Goal: Task Accomplishment & Management: Manage account settings

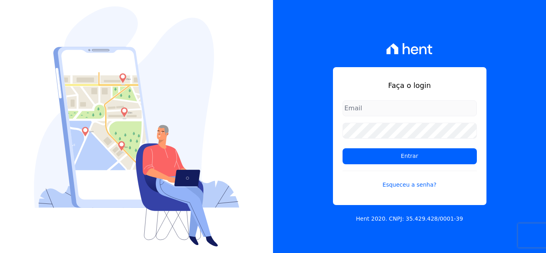
click at [410, 108] on input "email" at bounding box center [410, 108] width 134 height 16
type input "[EMAIL_ADDRESS][DOMAIN_NAME]"
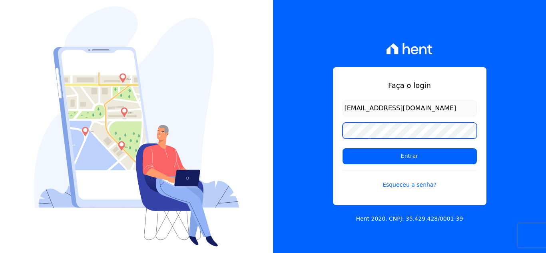
click at [343, 148] on input "Entrar" at bounding box center [410, 156] width 134 height 16
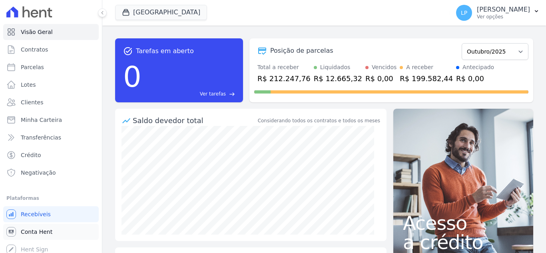
click at [38, 231] on span "Conta Hent" at bounding box center [37, 232] width 32 height 8
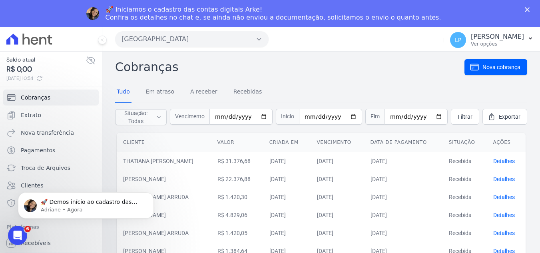
click at [246, 37] on button "[GEOGRAPHIC_DATA]" at bounding box center [192, 39] width 154 height 16
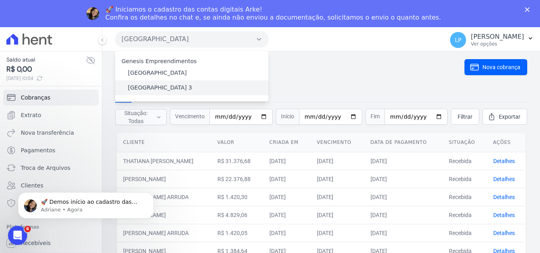
click at [167, 89] on label "[GEOGRAPHIC_DATA] 3" at bounding box center [160, 88] width 64 height 8
click at [0, 0] on input "[GEOGRAPHIC_DATA] 3" at bounding box center [0, 0] width 0 height 0
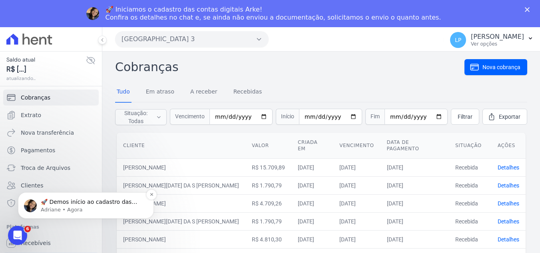
click at [67, 210] on p "Adriane • Agora" at bounding box center [92, 209] width 103 height 7
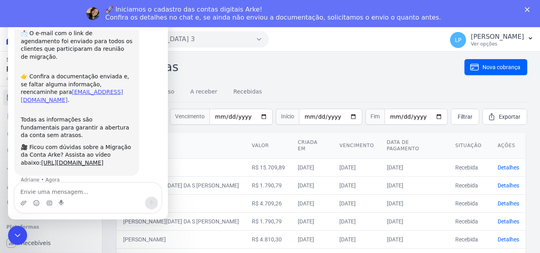
scroll to position [87, 0]
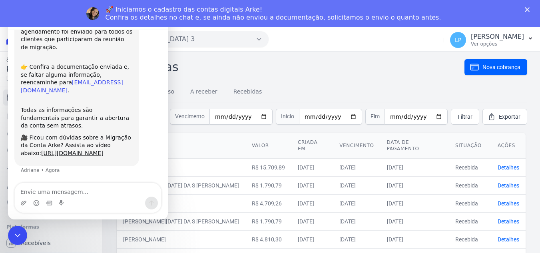
click at [322, 72] on h2 "Cobranças" at bounding box center [290, 67] width 350 height 18
click at [330, 44] on div "Estação Nogueira 3 Genesis Empreendimentos Estação Nogueira Estação Nogueira 3 …" at bounding box center [278, 39] width 326 height 25
click at [16, 238] on icon "Encerramento do Messenger da Intercom" at bounding box center [17, 235] width 10 height 10
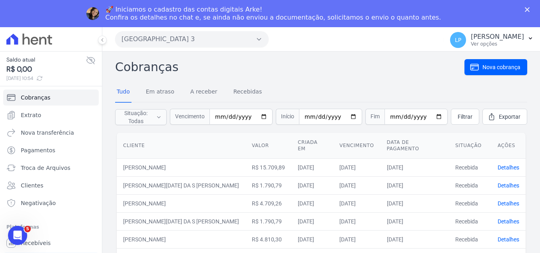
click at [245, 26] on div "🚀 Iniciamos o cadastro das contas digitais Arke! Confira os detalhes no chat e,…" at bounding box center [270, 13] width 540 height 27
click at [234, 37] on button "[GEOGRAPHIC_DATA] 3" at bounding box center [192, 39] width 154 height 16
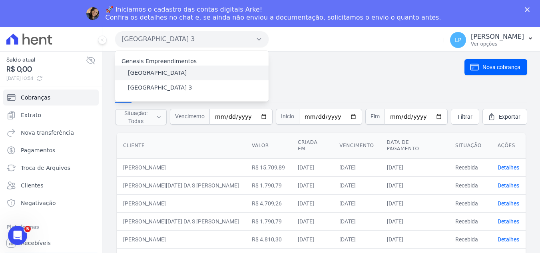
click at [150, 75] on label "[GEOGRAPHIC_DATA]" at bounding box center [157, 73] width 59 height 8
click at [0, 0] on input "[GEOGRAPHIC_DATA]" at bounding box center [0, 0] width 0 height 0
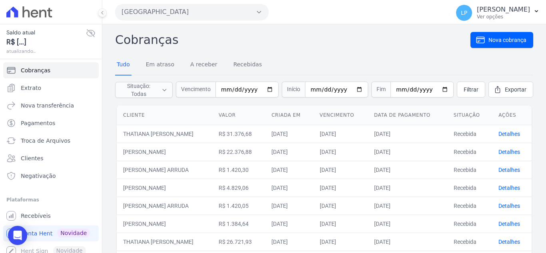
click at [160, 74] on link "Em atraso" at bounding box center [160, 65] width 32 height 21
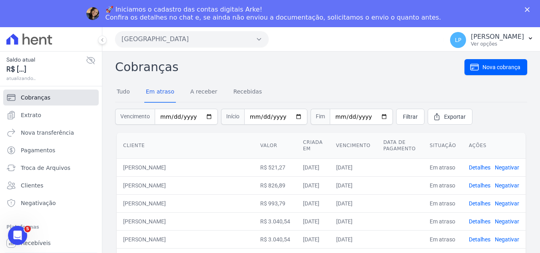
click at [38, 98] on span "Cobranças" at bounding box center [36, 98] width 30 height 8
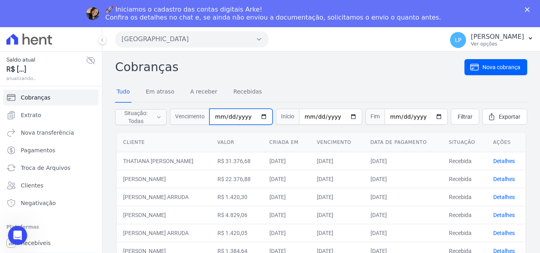
click at [224, 115] on input "date" at bounding box center [241, 117] width 63 height 16
type input "[DATE]"
click at [467, 117] on link "Filtrar" at bounding box center [465, 117] width 28 height 16
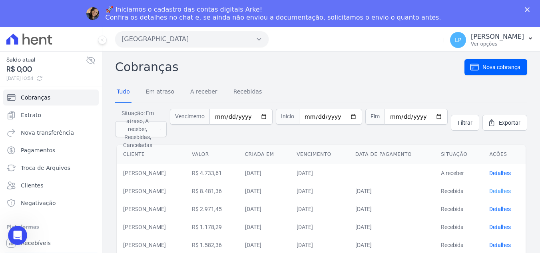
click at [498, 194] on link "Detalhes" at bounding box center [501, 191] width 22 height 6
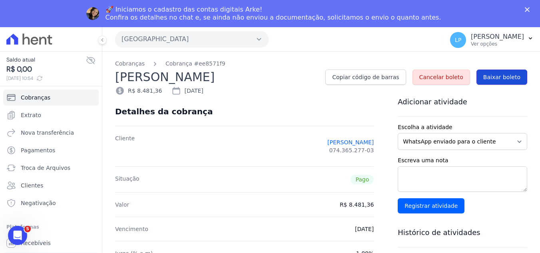
click at [498, 76] on span "Baixar boleto" at bounding box center [502, 77] width 37 height 8
